Goal: Navigation & Orientation: Find specific page/section

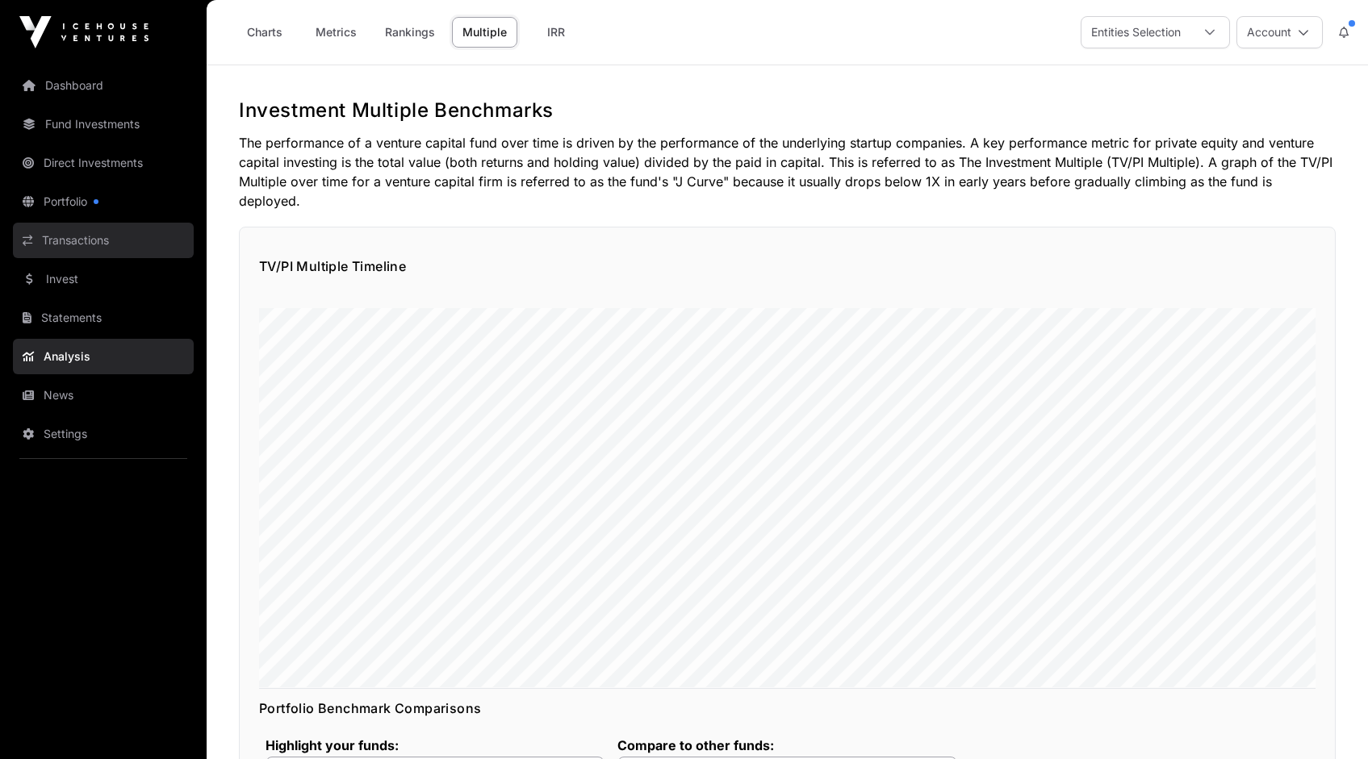
click at [91, 233] on link "Transactions" at bounding box center [103, 241] width 181 height 36
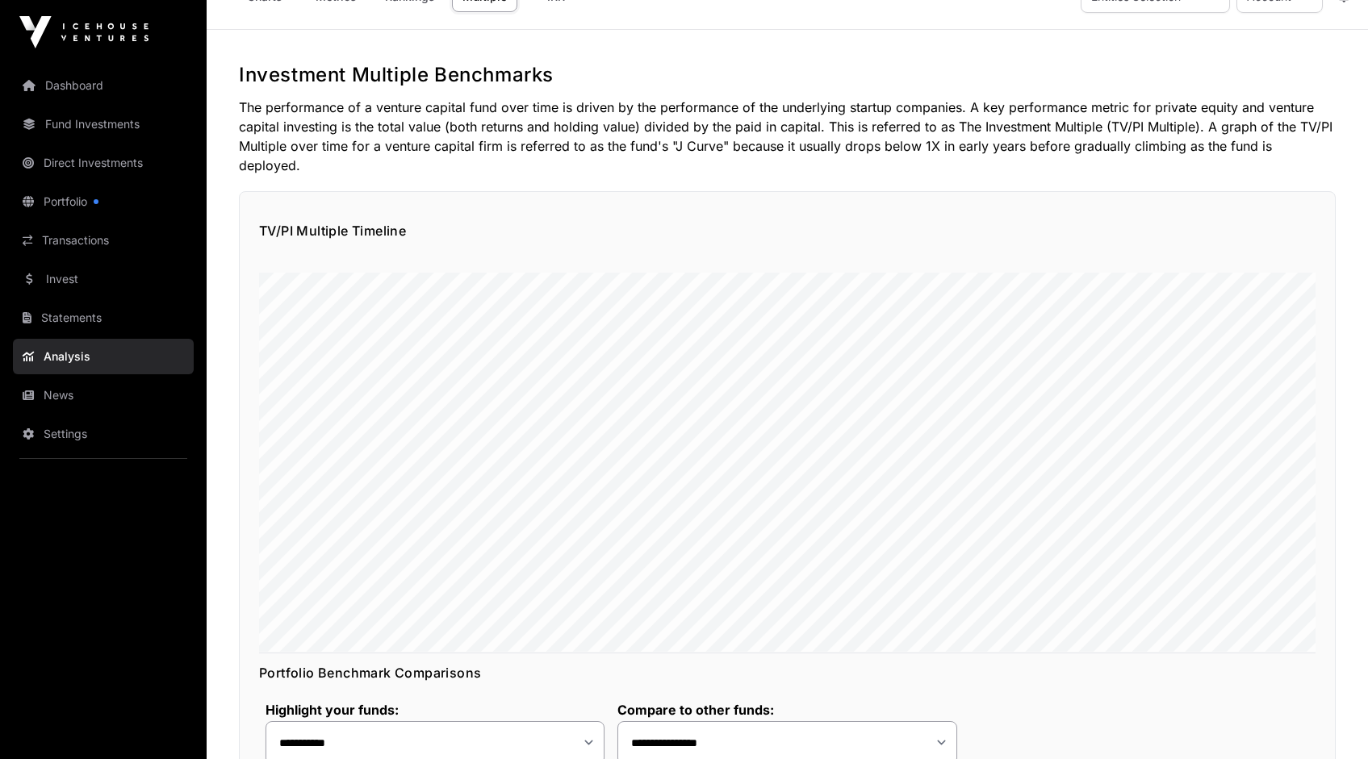
scroll to position [37, 0]
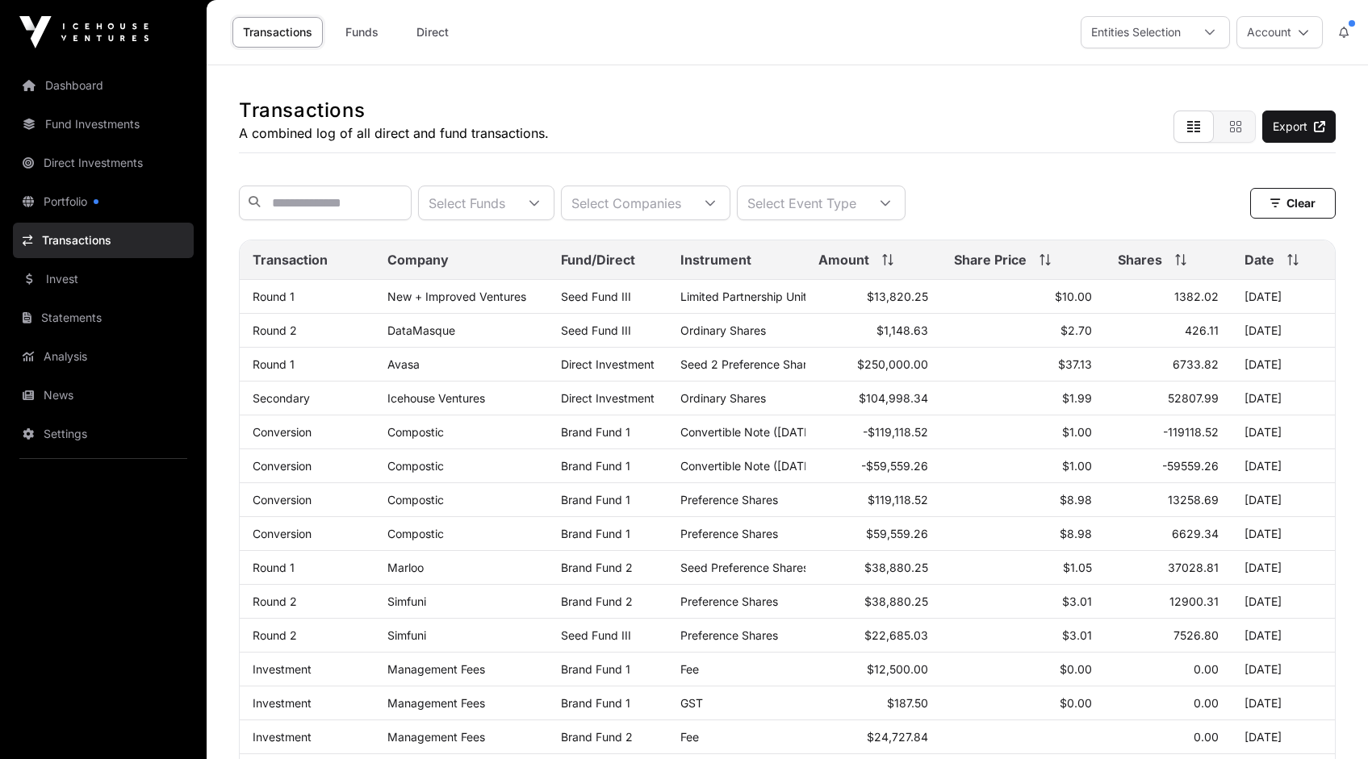
click at [106, 240] on link "Transactions" at bounding box center [103, 241] width 181 height 36
click at [78, 201] on link "Portfolio" at bounding box center [103, 202] width 181 height 36
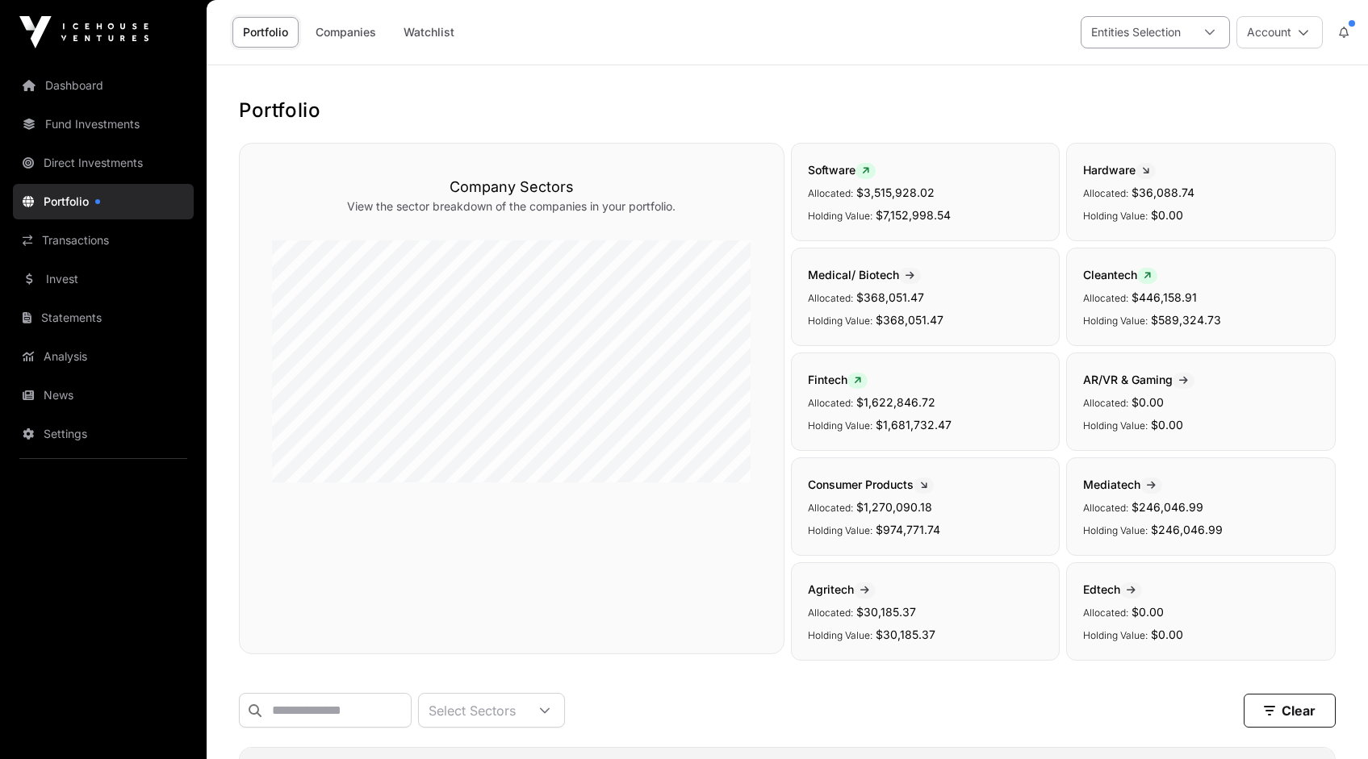
click at [1210, 32] on icon at bounding box center [1209, 32] width 11 height 11
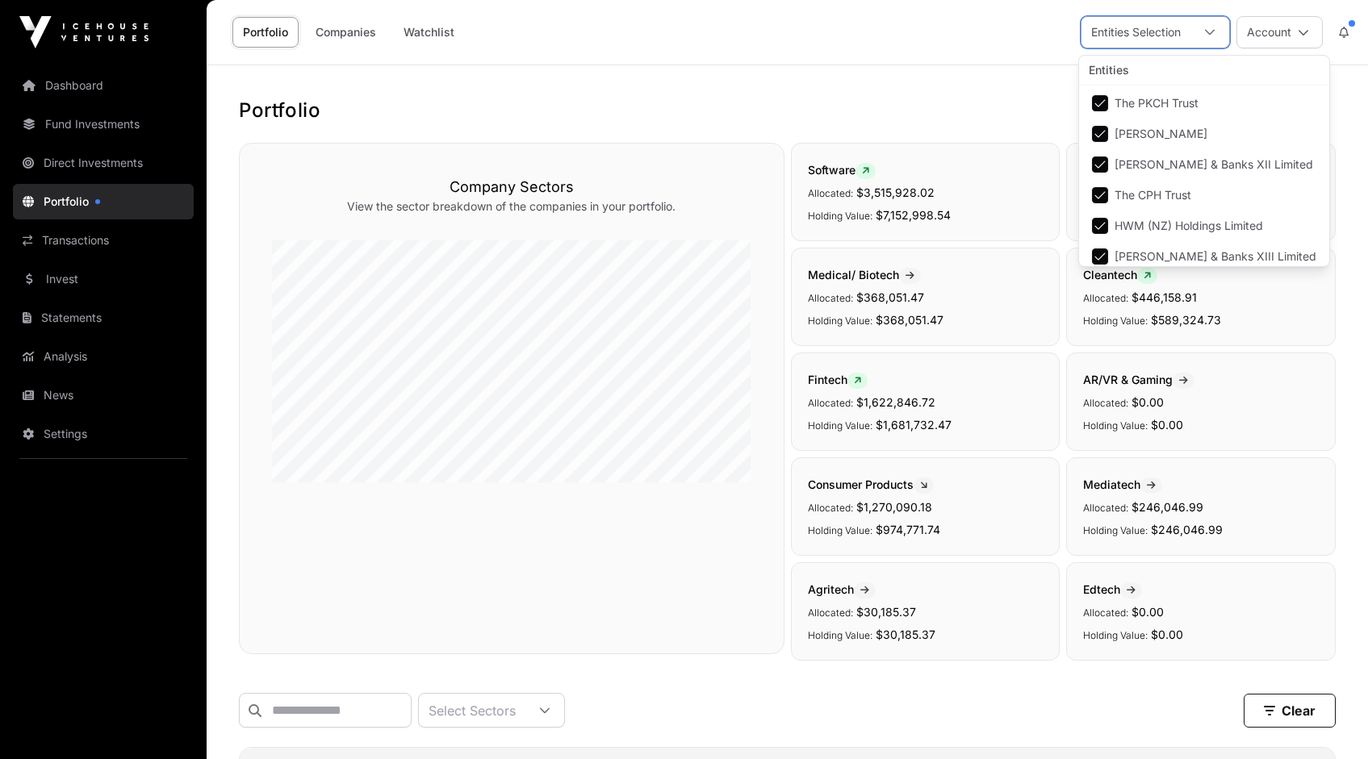
scroll to position [5, 0]
click at [1210, 32] on icon at bounding box center [1209, 32] width 11 height 11
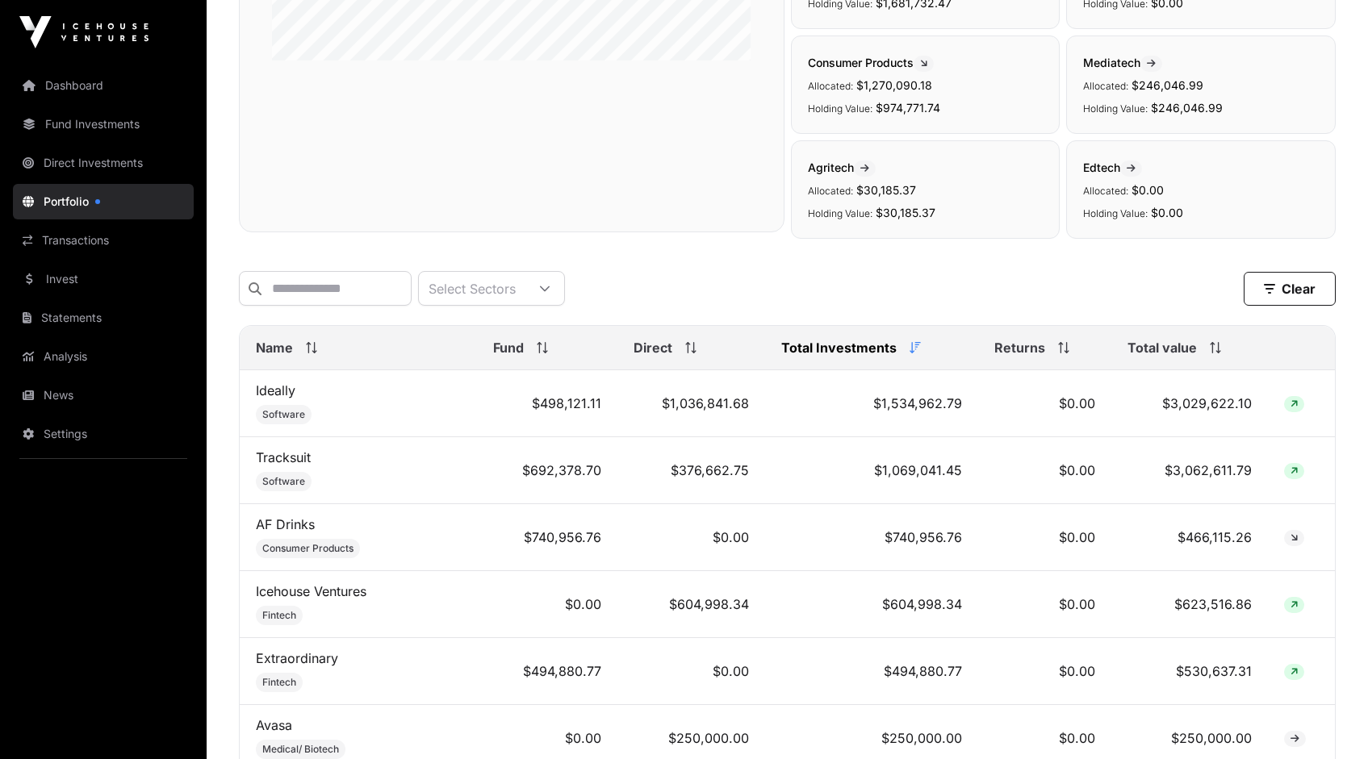
scroll to position [0, 0]
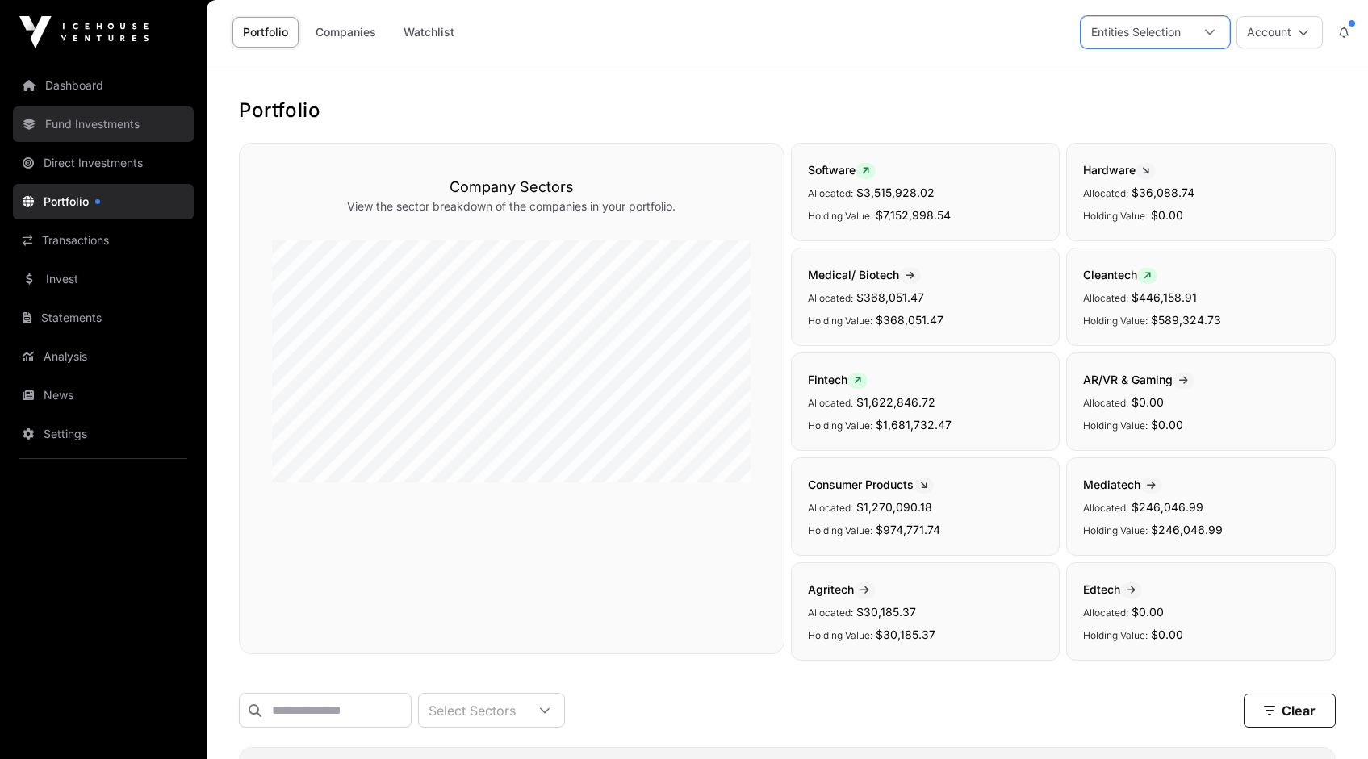
click at [90, 123] on link "Fund Investments" at bounding box center [103, 125] width 181 height 36
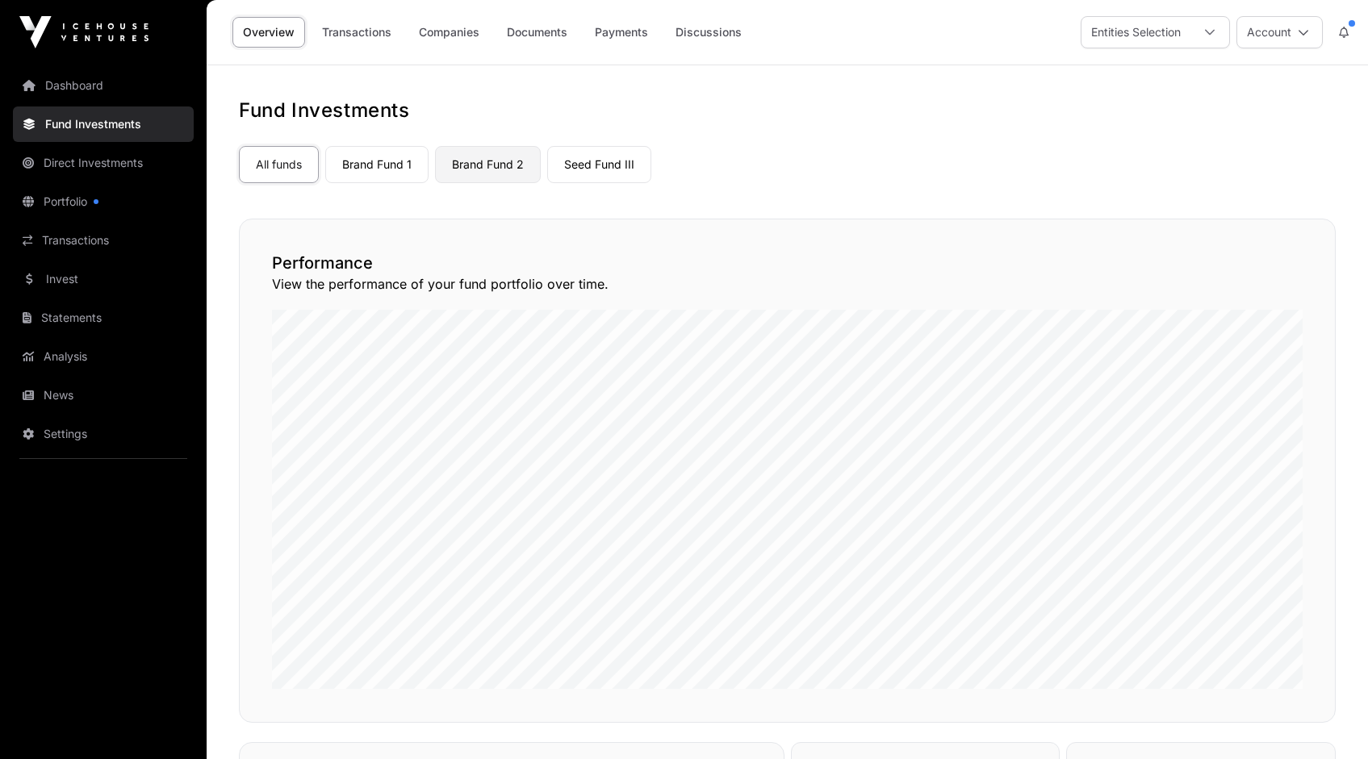
click at [506, 166] on link "Brand Fund 2" at bounding box center [488, 164] width 106 height 37
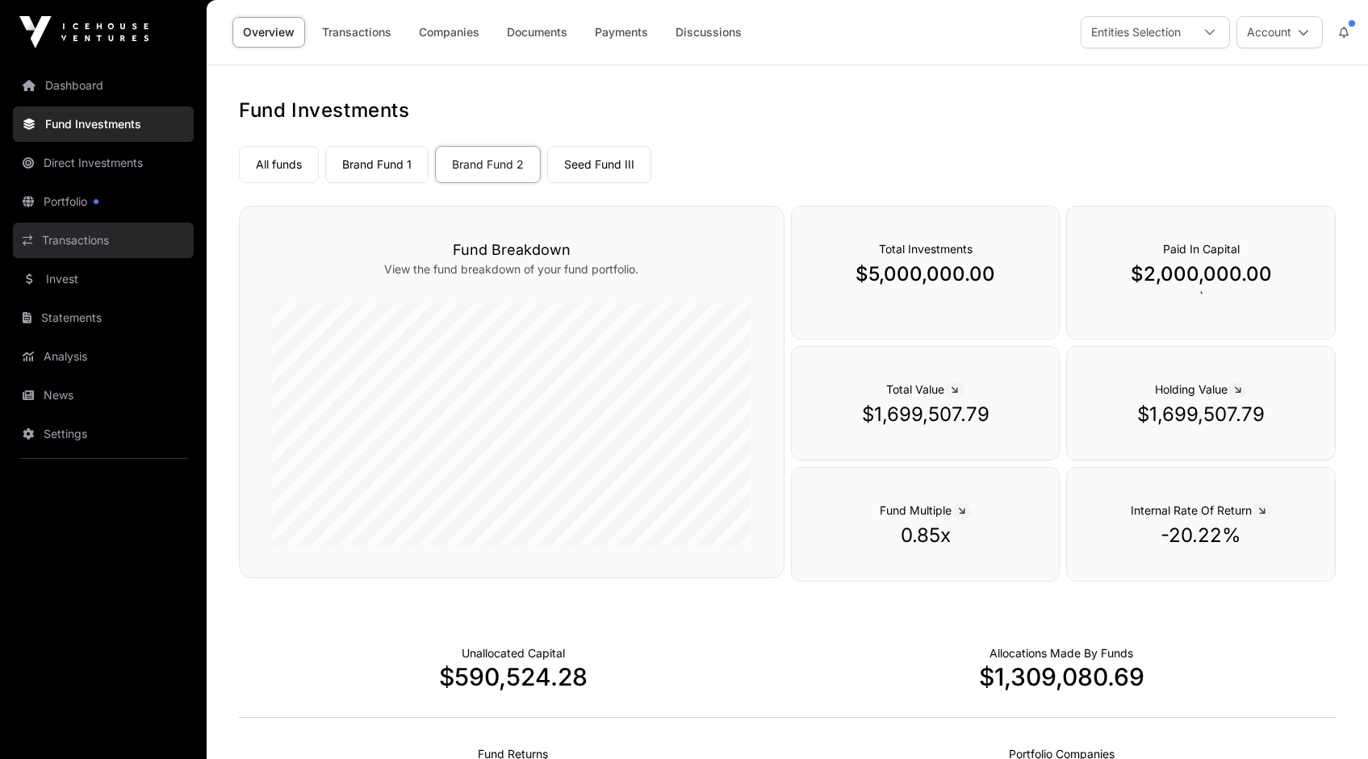
click at [76, 236] on link "Transactions" at bounding box center [103, 241] width 181 height 36
